Goal: Transaction & Acquisition: Purchase product/service

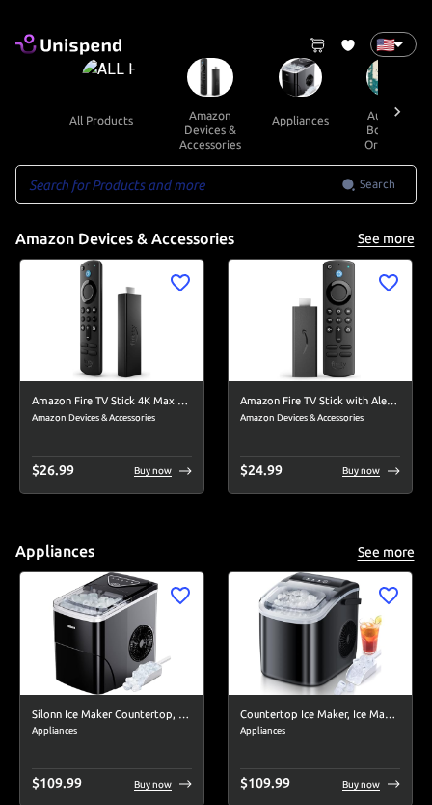
click at [107, 74] on img at bounding box center [109, 77] width 55 height 39
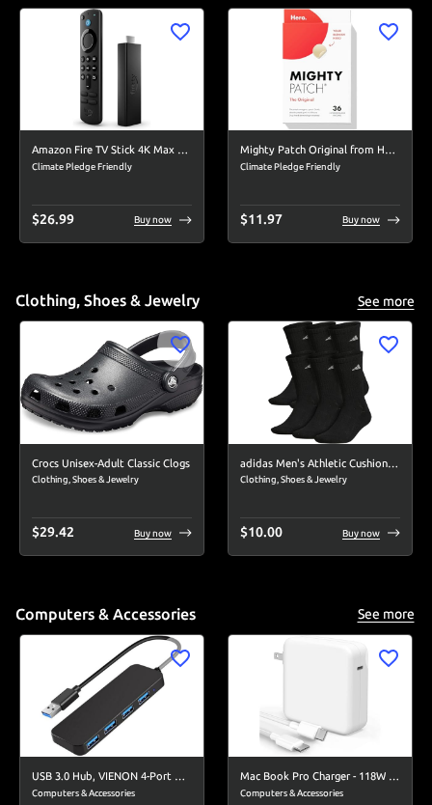
scroll to position [2756, 0]
click at [348, 456] on h6 "adidas Men's Athletic Cushioned Crew Socks with Arch Compression for a Secure F…" at bounding box center [320, 464] width 160 height 17
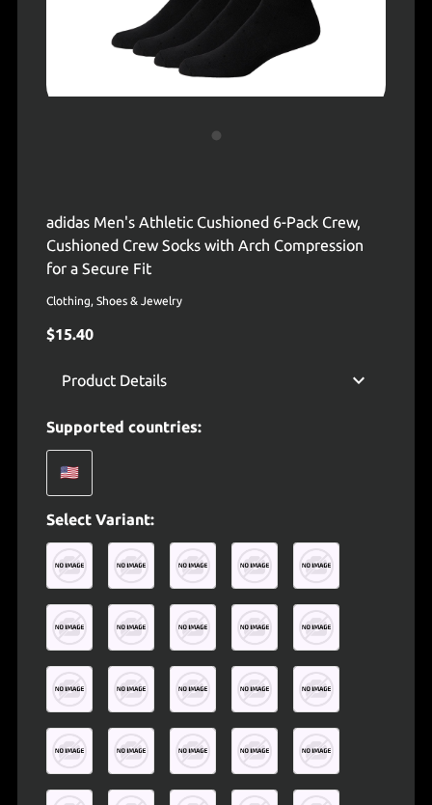
scroll to position [406, 0]
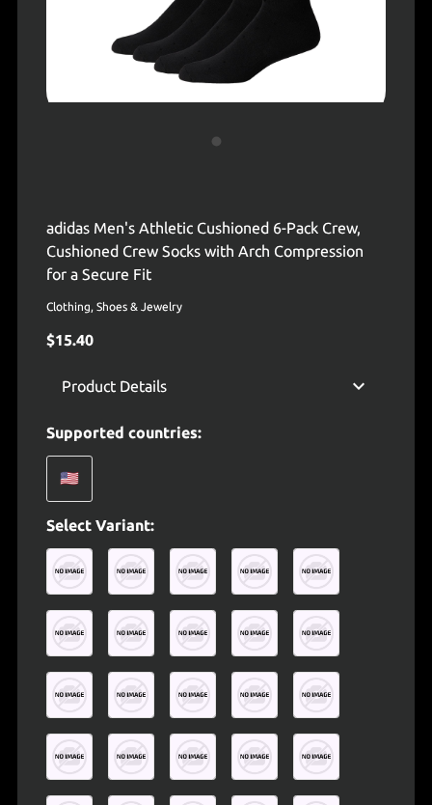
click at [61, 468] on div "🇺🇸" at bounding box center [69, 479] width 46 height 46
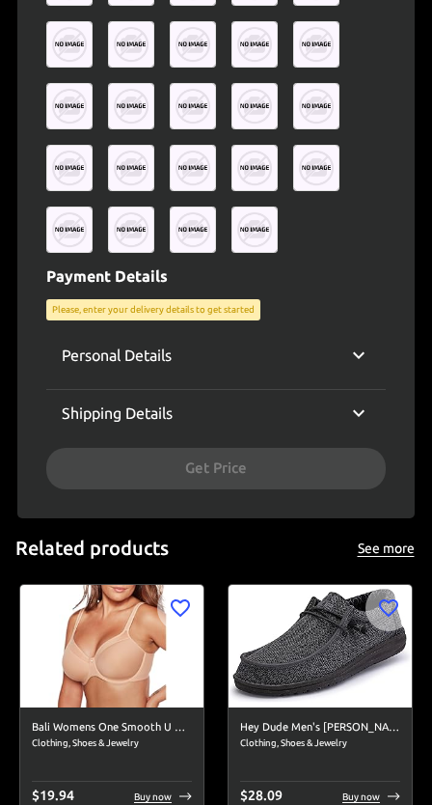
scroll to position [1061, 0]
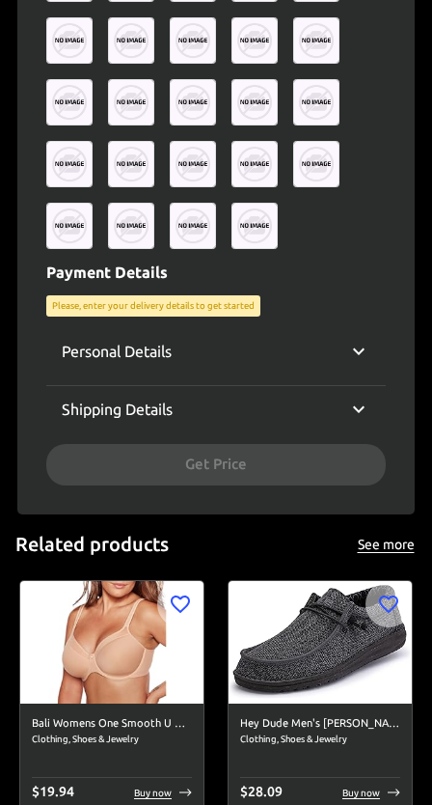
click at [312, 455] on div "Personal Details Email Email Phone ​ Phone Fullname Fullname Shipping Details C…" at bounding box center [216, 406] width 340 height 156
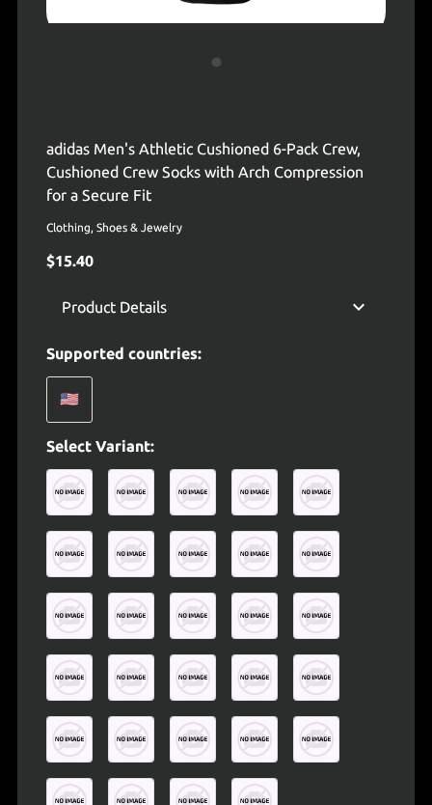
scroll to position [473, 0]
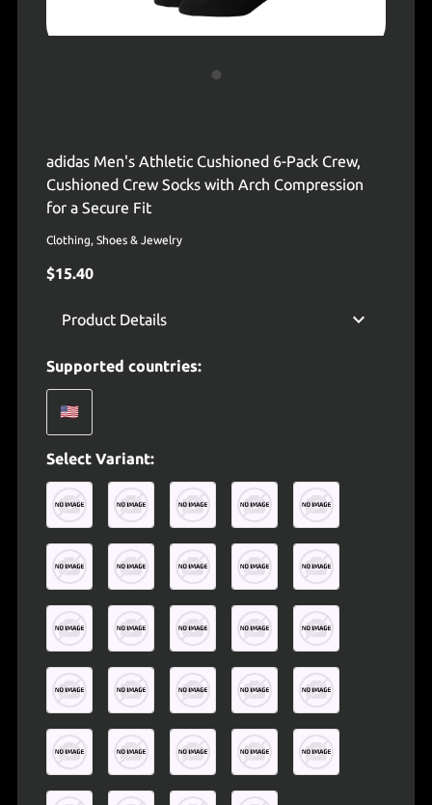
click at [362, 311] on icon at bounding box center [358, 319] width 23 height 23
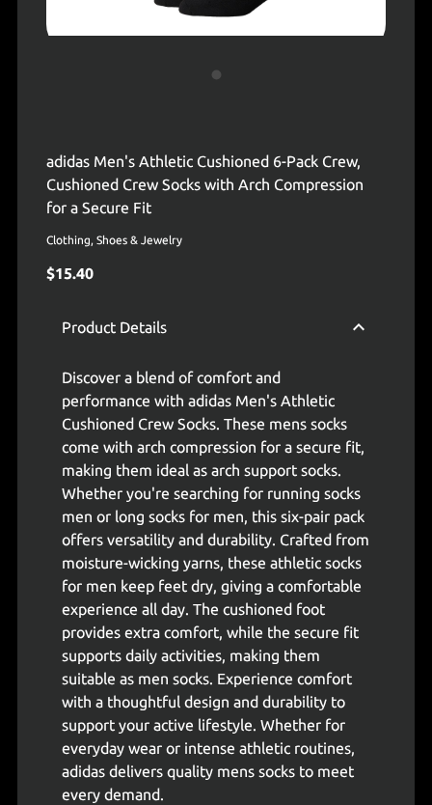
click at [362, 308] on div "Product Details" at bounding box center [216, 327] width 340 height 62
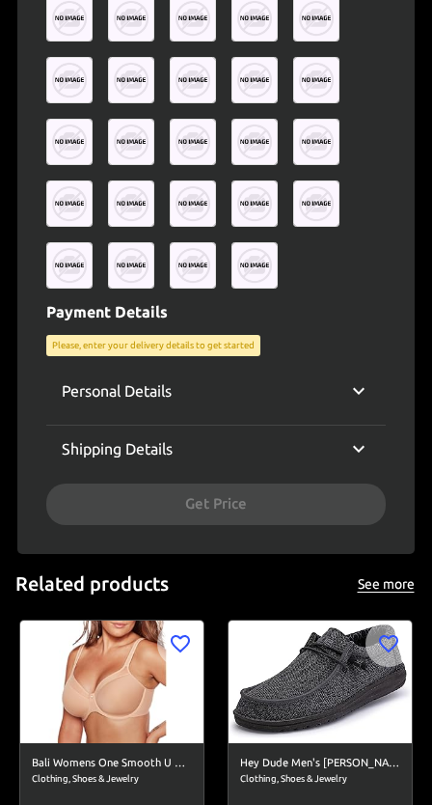
scroll to position [1020, 0]
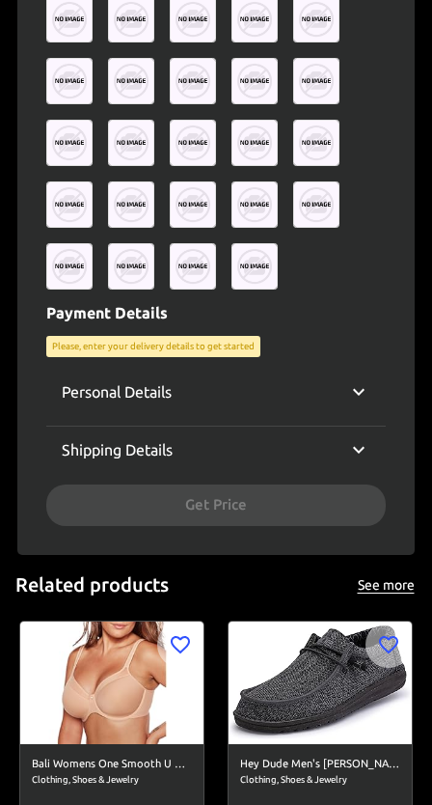
click at [371, 384] on div "Personal Details" at bounding box center [216, 392] width 340 height 46
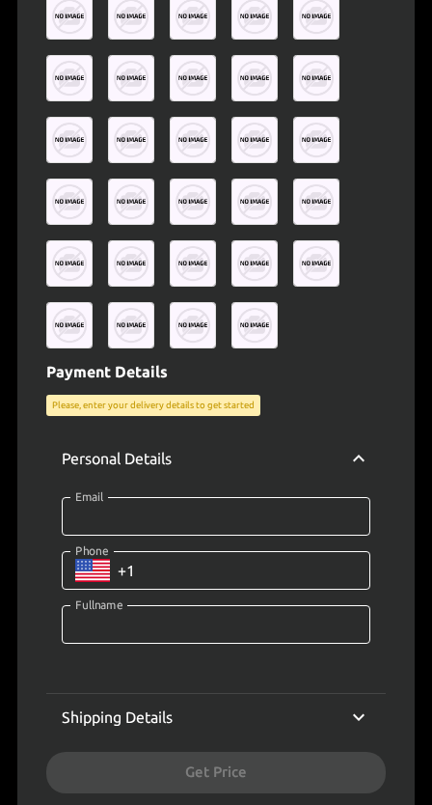
click at [238, 399] on p "Please, enter your delivery details to get started" at bounding box center [153, 406] width 203 height 14
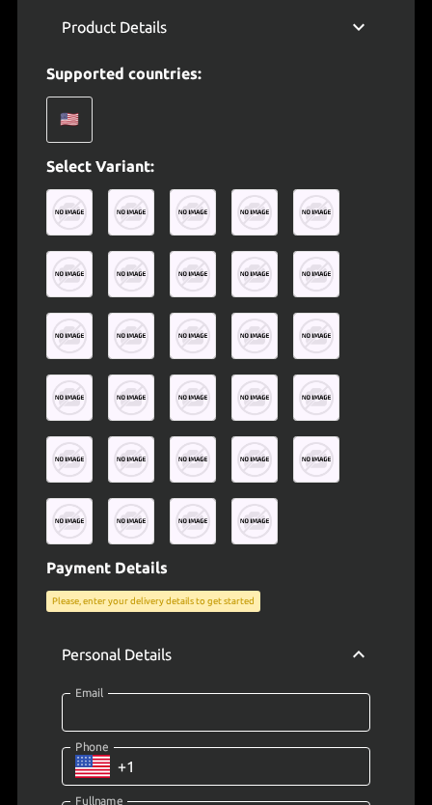
click at [174, 265] on img at bounding box center [193, 274] width 46 height 46
click at [69, 216] on img at bounding box center [69, 212] width 46 height 46
